Goal: Task Accomplishment & Management: Use online tool/utility

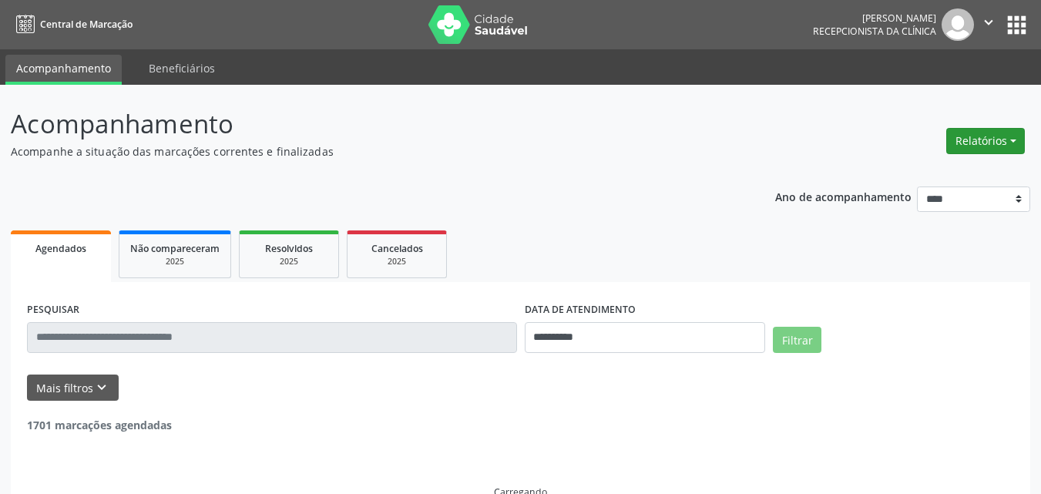
click at [991, 142] on button "Relatórios" at bounding box center [985, 141] width 79 height 26
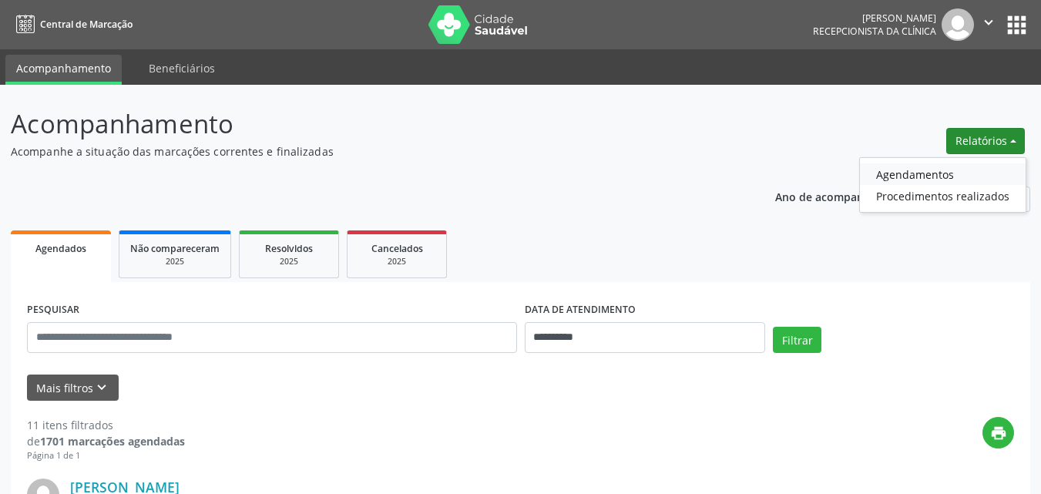
click at [922, 168] on link "Agendamentos" at bounding box center [943, 174] width 166 height 22
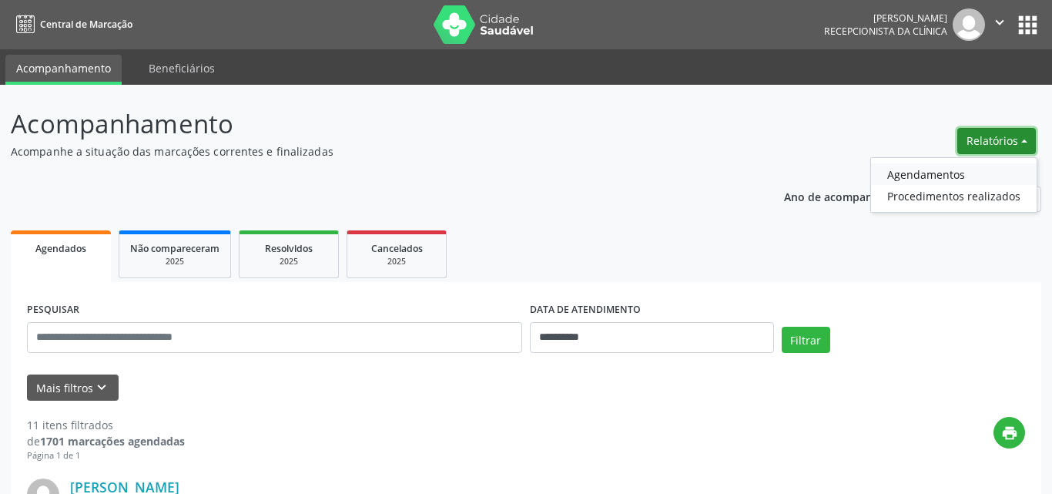
select select "*"
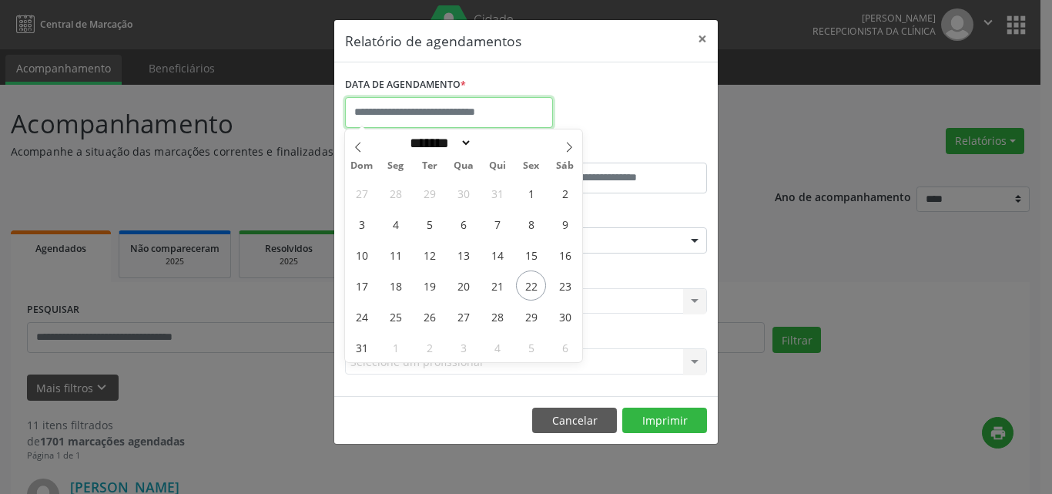
click at [471, 107] on input "text" at bounding box center [449, 112] width 208 height 31
click at [537, 284] on span "22" at bounding box center [531, 285] width 30 height 30
type input "**********"
click at [536, 284] on span "22" at bounding box center [531, 285] width 30 height 30
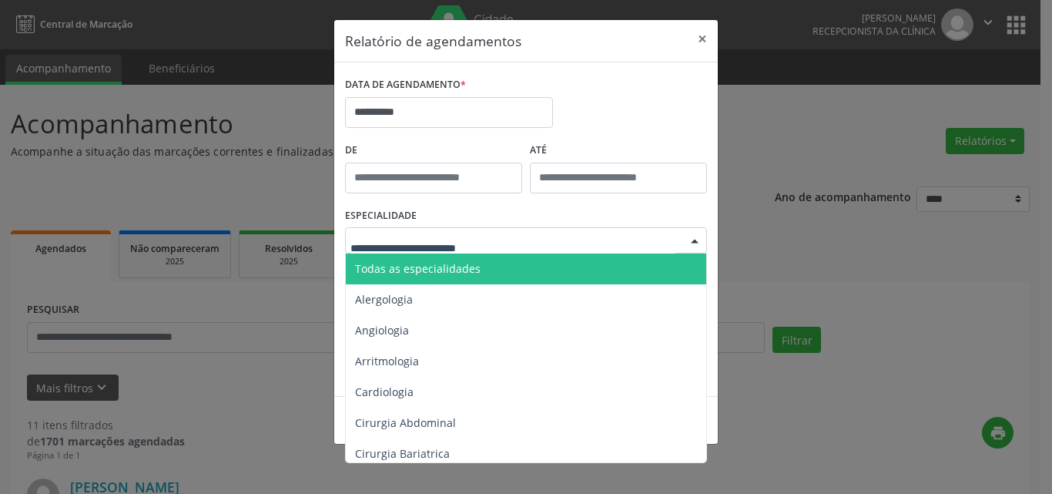
click at [443, 272] on span "Todas as especialidades" at bounding box center [418, 268] width 126 height 15
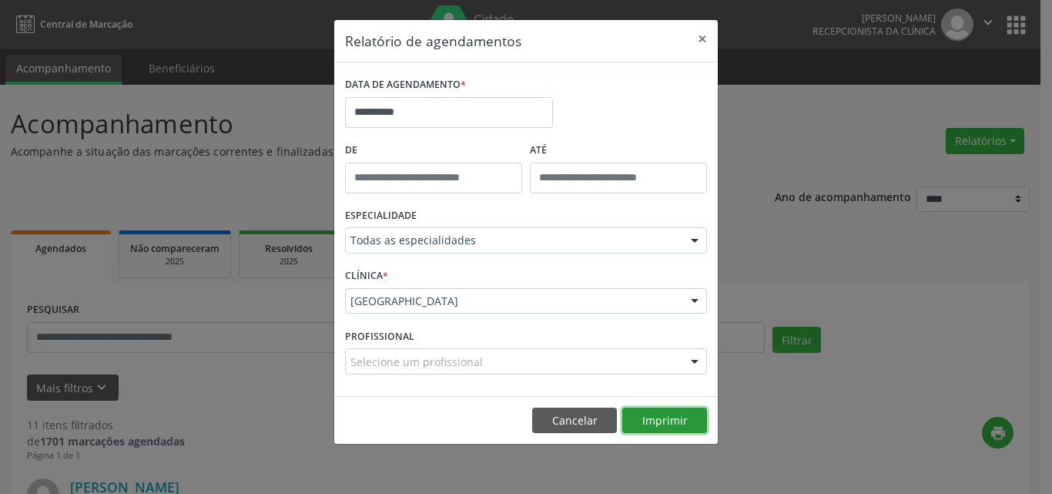
click at [669, 414] on button "Imprimir" at bounding box center [664, 420] width 85 height 26
